Goal: Use online tool/utility: Utilize a website feature to perform a specific function

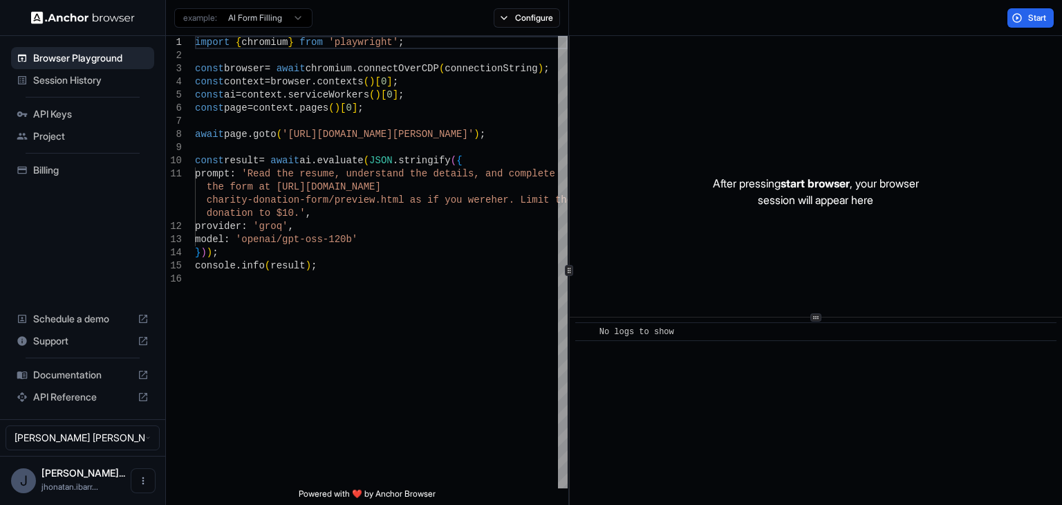
click at [72, 125] on div "Project" at bounding box center [82, 136] width 143 height 22
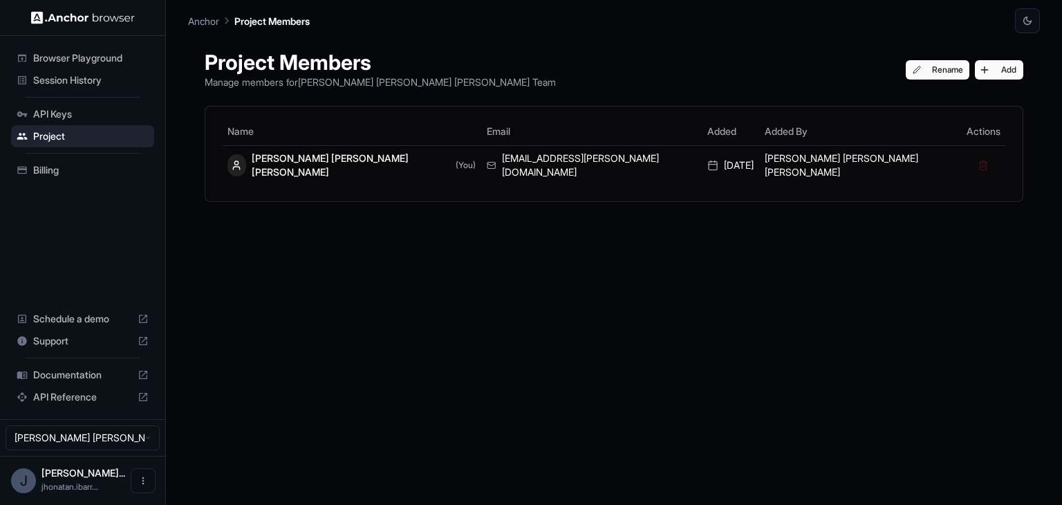
click at [68, 112] on span "API Keys" at bounding box center [90, 114] width 115 height 14
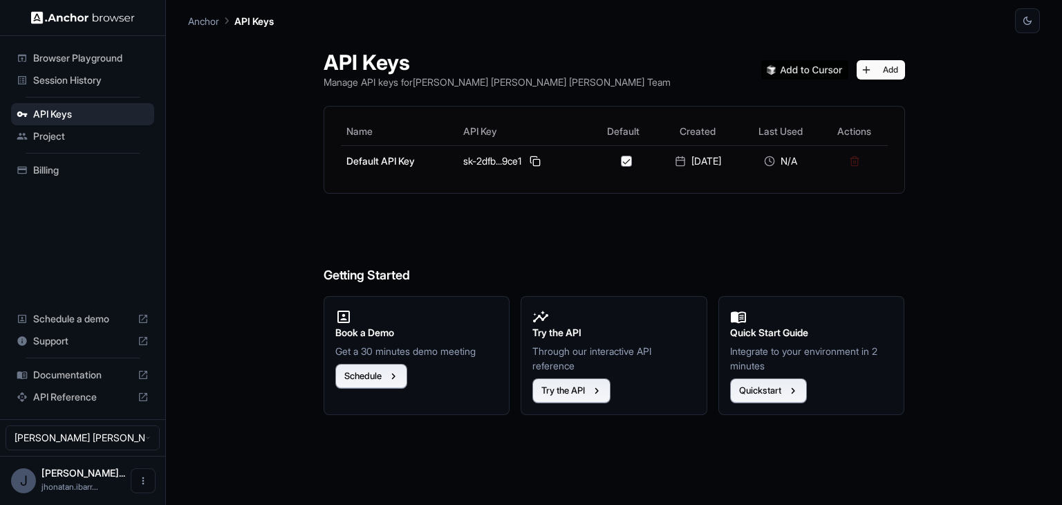
click at [101, 168] on span "Billing" at bounding box center [90, 170] width 115 height 14
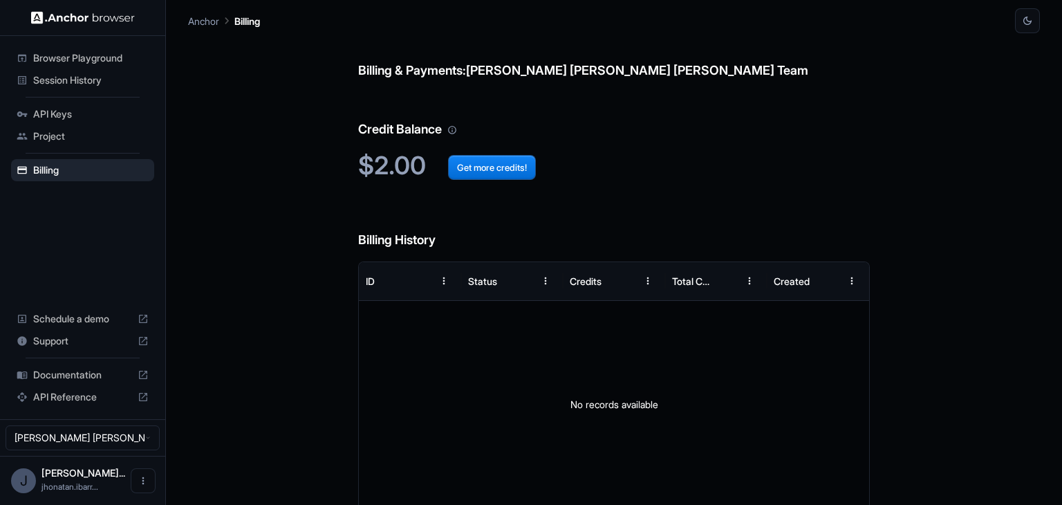
click at [106, 78] on span "Session History" at bounding box center [90, 80] width 115 height 14
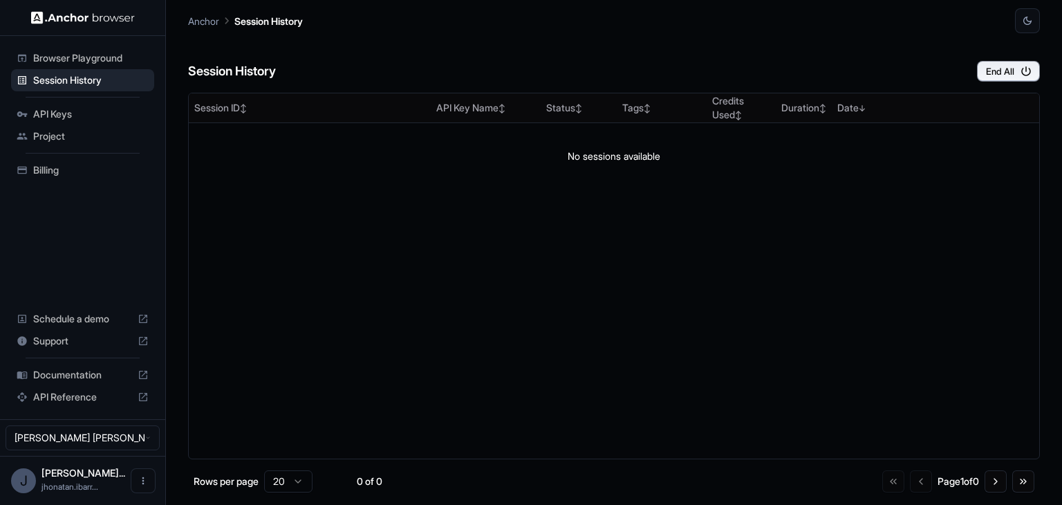
click at [85, 47] on div "Browser Playground" at bounding box center [82, 58] width 143 height 22
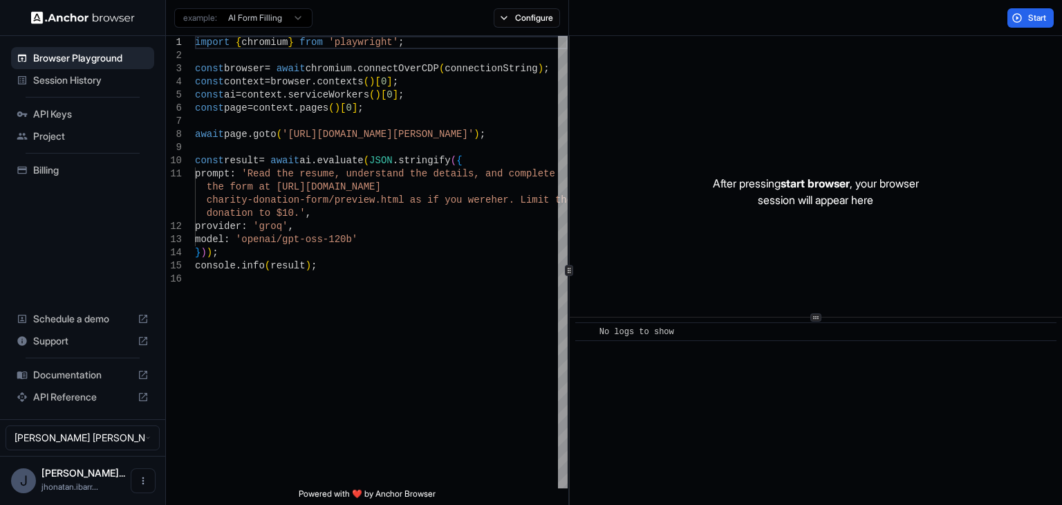
click at [293, 12] on html "Browser Playground Session History API Keys Project Billing Schedule a demo Sup…" at bounding box center [531, 252] width 1062 height 505
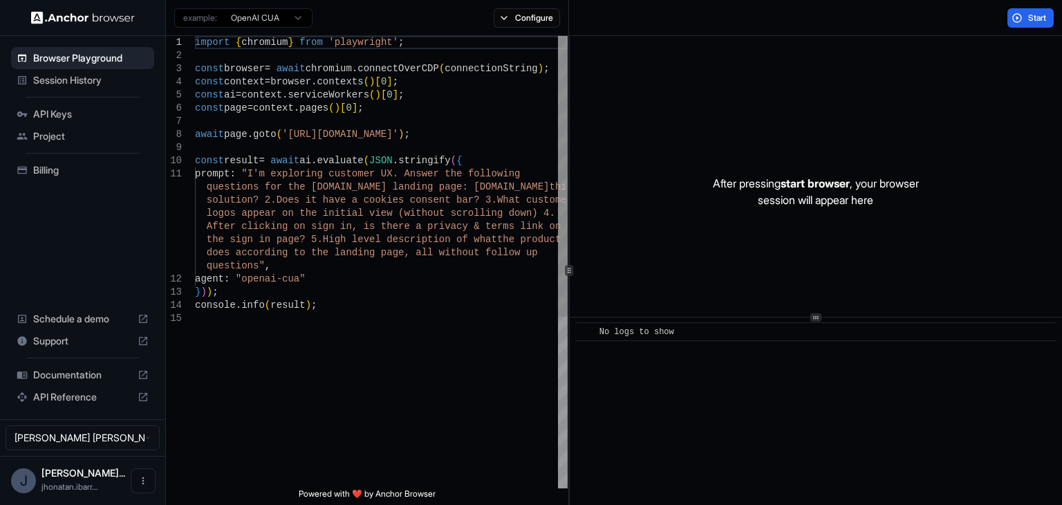
type textarea "**********"
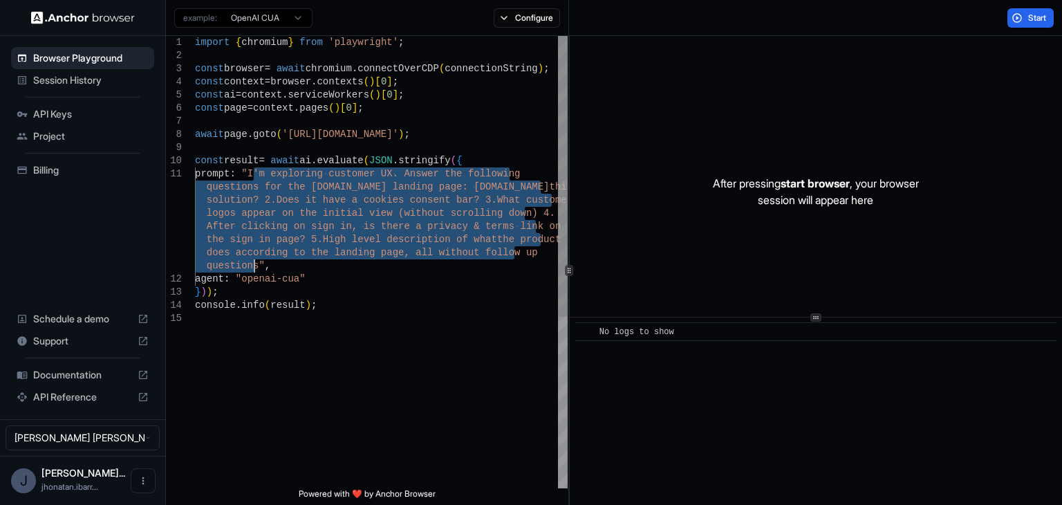
drag, startPoint x: 256, startPoint y: 174, endPoint x: 254, endPoint y: 261, distance: 87.1
click at [254, 261] on div "import { chromium } from 'playwright' ; const browser = await chromium . connec…" at bounding box center [381, 400] width 373 height 728
